Goal: Navigation & Orientation: Find specific page/section

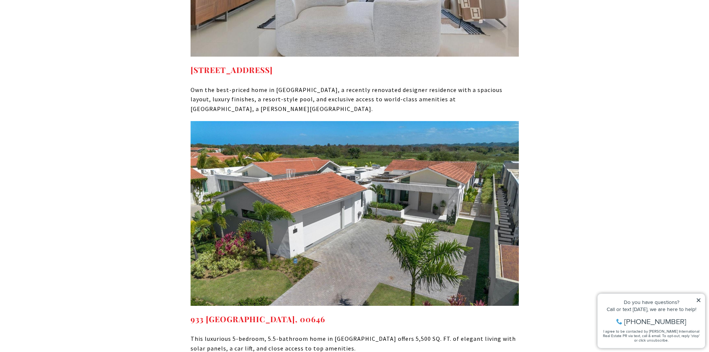
scroll to position [5175, 0]
click at [283, 313] on strong "933 [GEOGRAPHIC_DATA], 00646" at bounding box center [258, 318] width 135 height 10
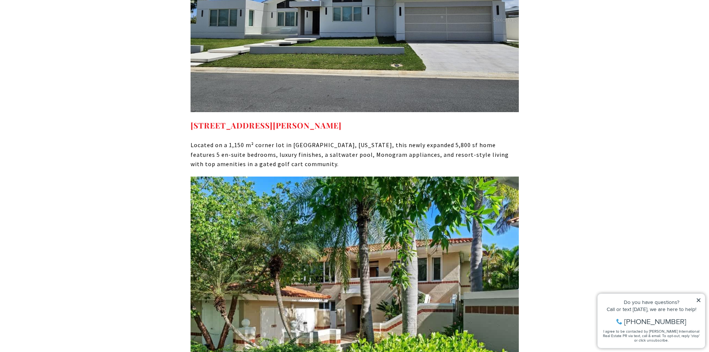
scroll to position [5622, 0]
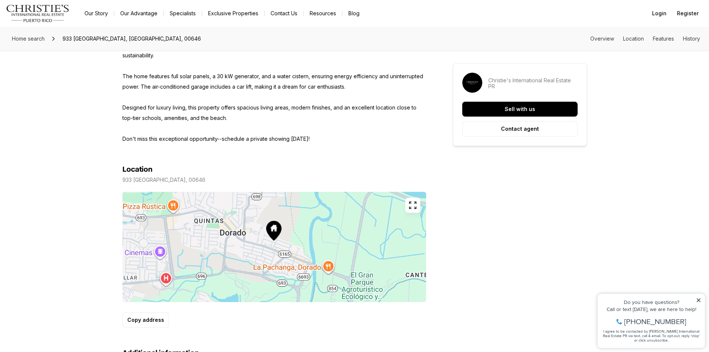
scroll to position [372, 0]
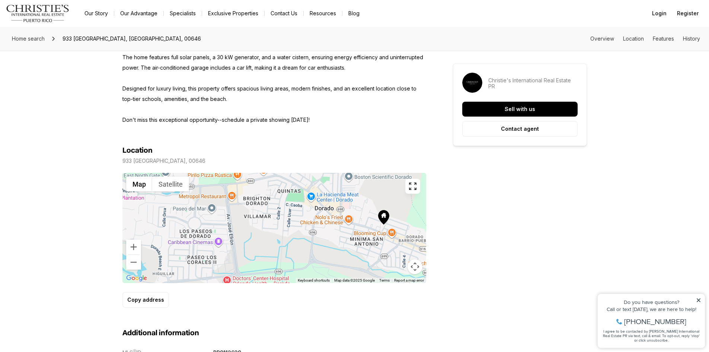
drag, startPoint x: 175, startPoint y: 213, endPoint x: 290, endPoint y: 214, distance: 115.4
click at [286, 215] on div at bounding box center [274, 228] width 304 height 110
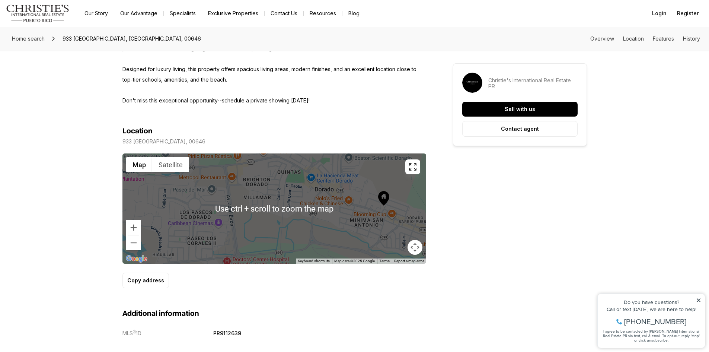
scroll to position [410, 0]
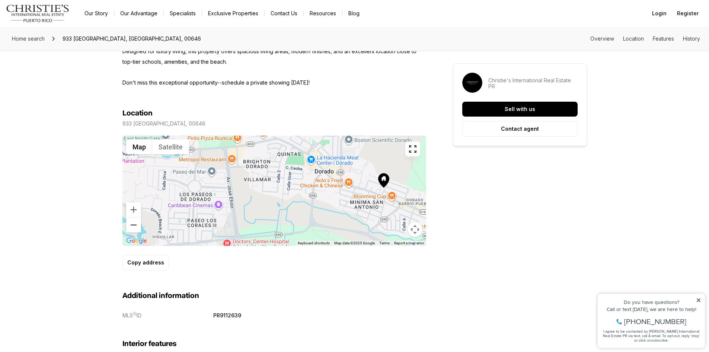
click at [134, 227] on button "Zoom out" at bounding box center [133, 224] width 15 height 15
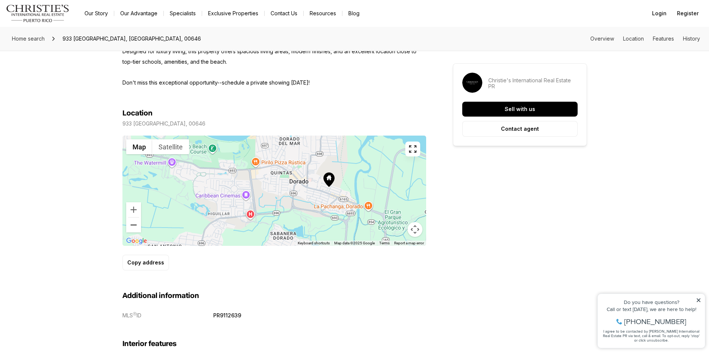
click at [134, 226] on button "Zoom out" at bounding box center [133, 224] width 15 height 15
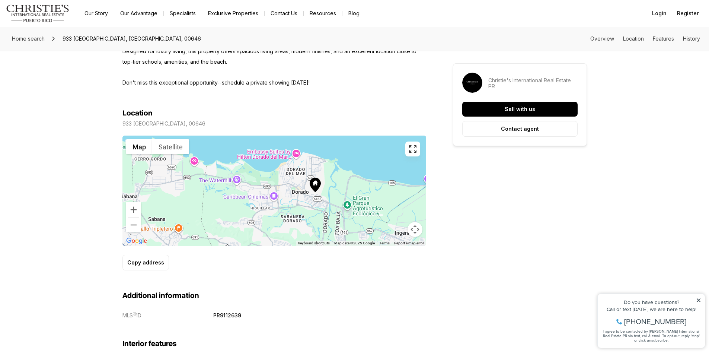
drag, startPoint x: 237, startPoint y: 210, endPoint x: 269, endPoint y: 203, distance: 32.8
click at [251, 216] on div at bounding box center [274, 191] width 304 height 110
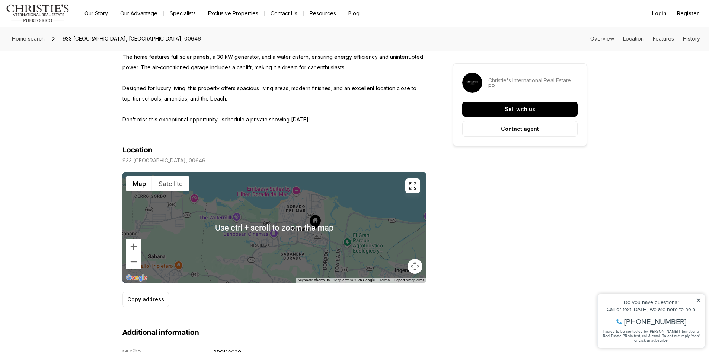
scroll to position [372, 0]
